Goal: Information Seeking & Learning: Learn about a topic

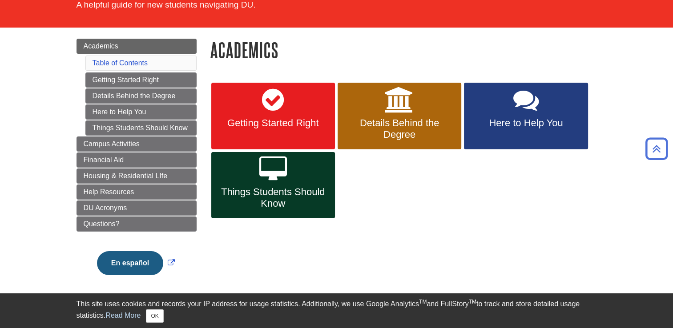
scroll to position [69, 0]
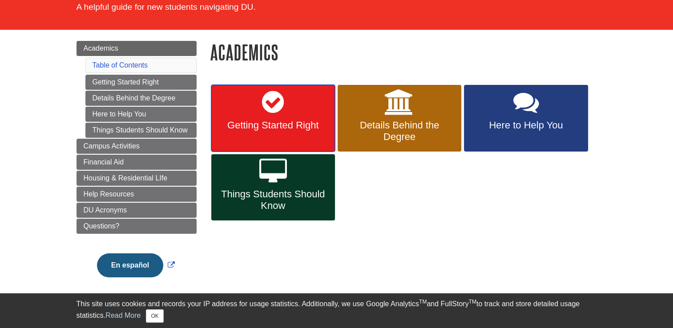
click at [270, 125] on span "Getting Started Right" at bounding box center [273, 126] width 110 height 12
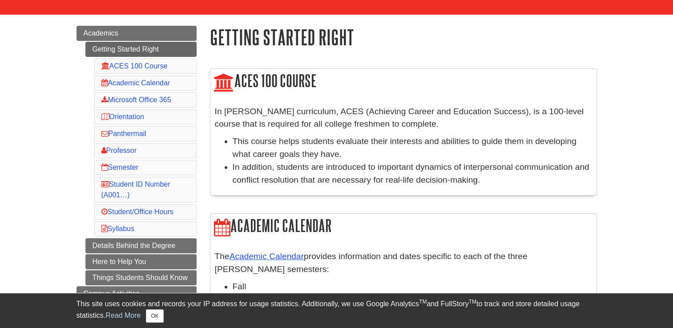
scroll to position [84, 0]
click at [404, 140] on li "This course helps students evaluate their interests and abilities to guide them…" at bounding box center [412, 148] width 359 height 26
click at [142, 64] on link "ACES 100 Course" at bounding box center [134, 66] width 66 height 8
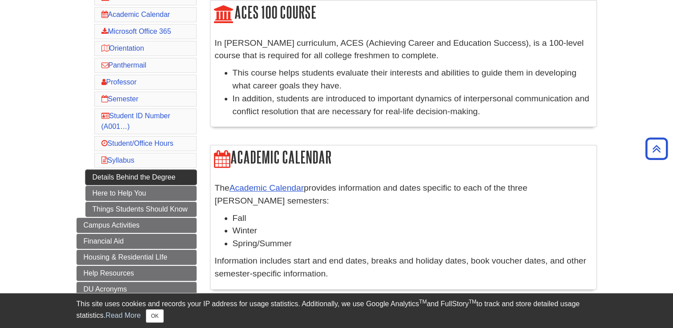
click at [148, 175] on link "Details Behind the Degree" at bounding box center [140, 177] width 111 height 15
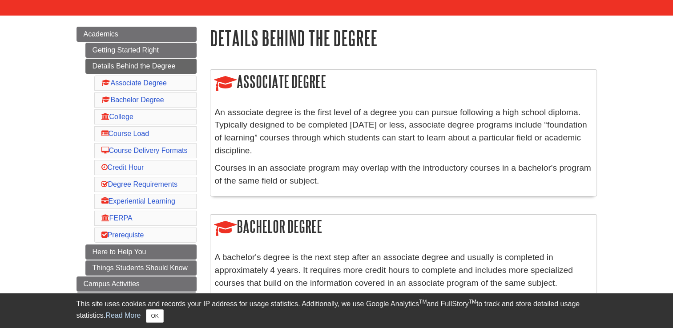
scroll to position [91, 0]
